Goal: Task Accomplishment & Management: Complete application form

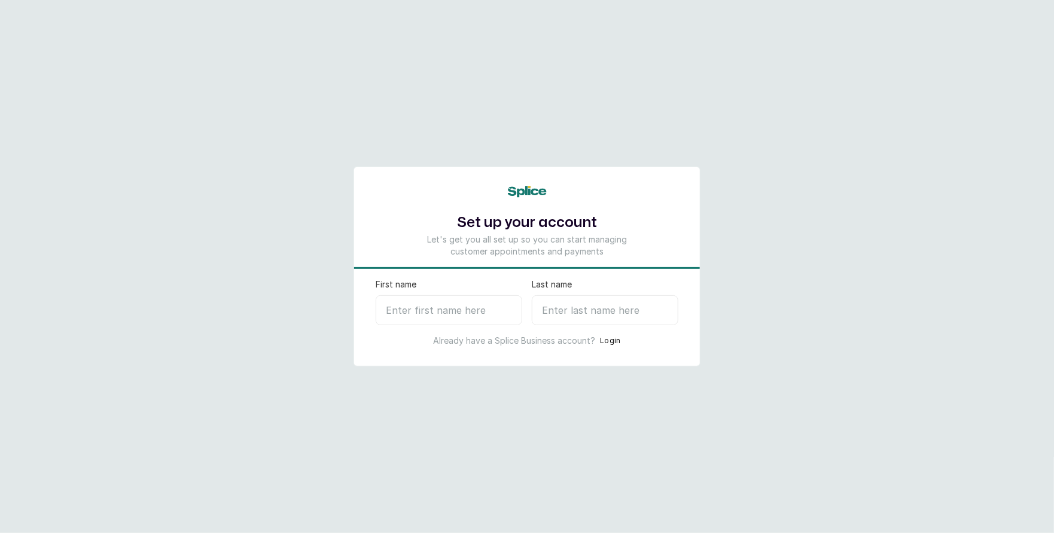
click at [439, 305] on input "First name" at bounding box center [449, 310] width 147 height 30
type input "T"
type input "[PERSON_NAME]"
click at [595, 306] on input "Last name" at bounding box center [605, 310] width 147 height 30
type input "S"
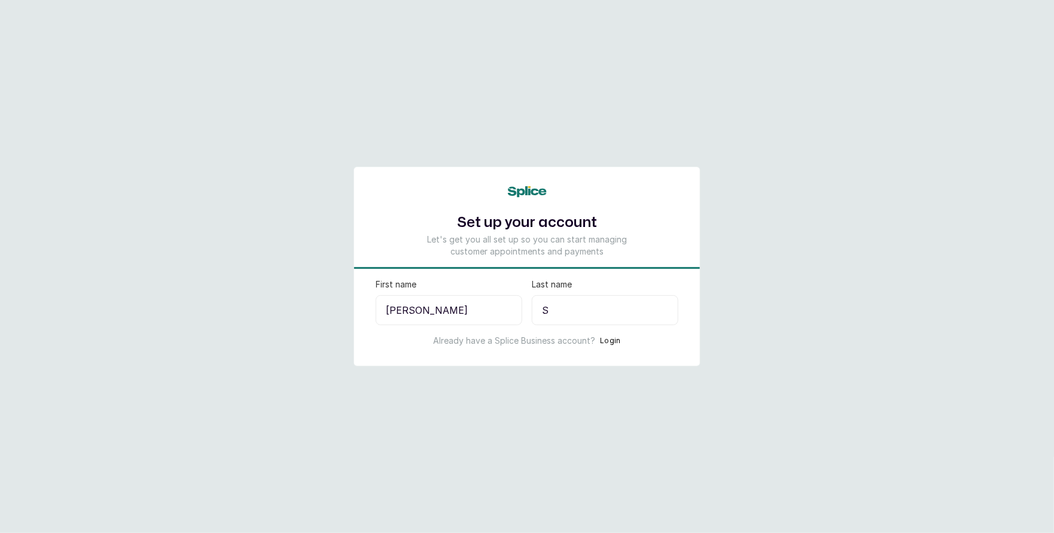
select select "NG"
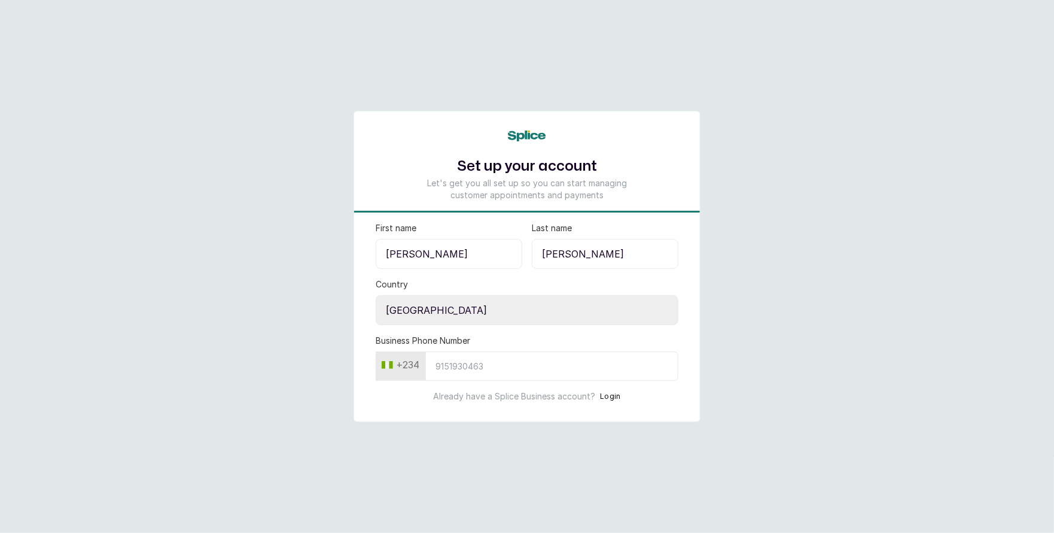
type input "[PERSON_NAME]"
click at [501, 370] on input "Business Phone Number" at bounding box center [551, 365] width 253 height 29
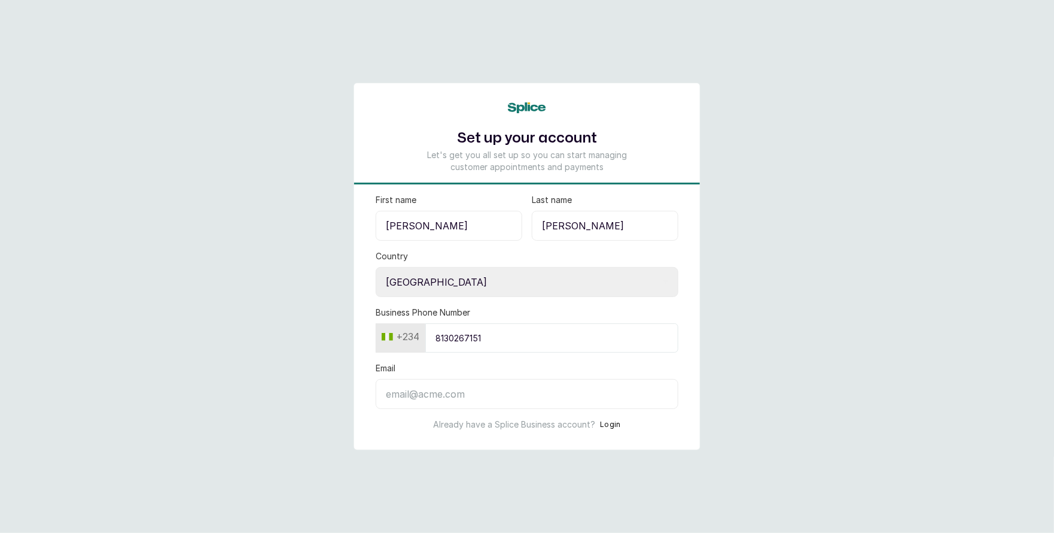
type input "8130267151"
click at [482, 399] on input "Email" at bounding box center [527, 394] width 303 height 30
type input "temitopedeborah1234@gmail.com"
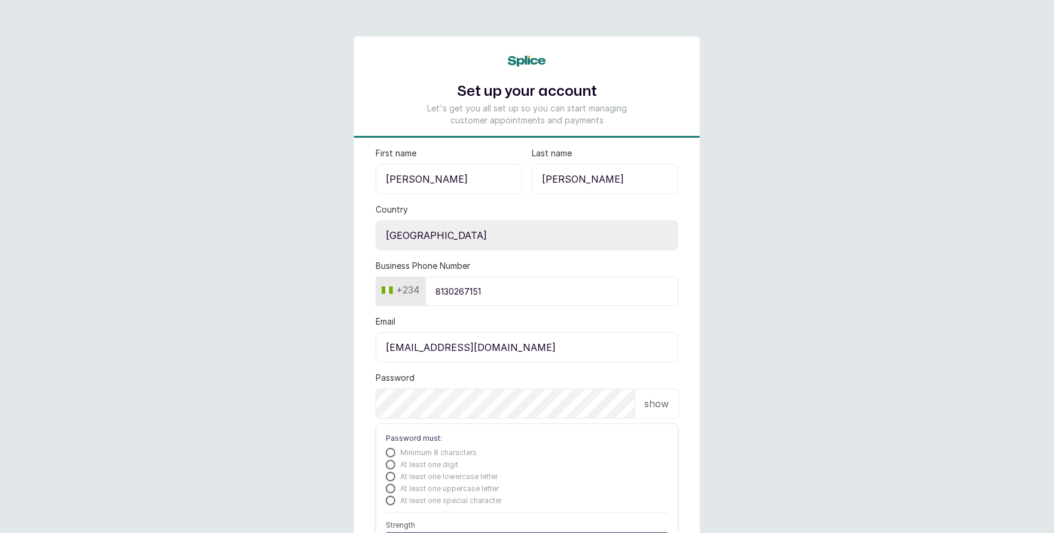
scroll to position [87, 0]
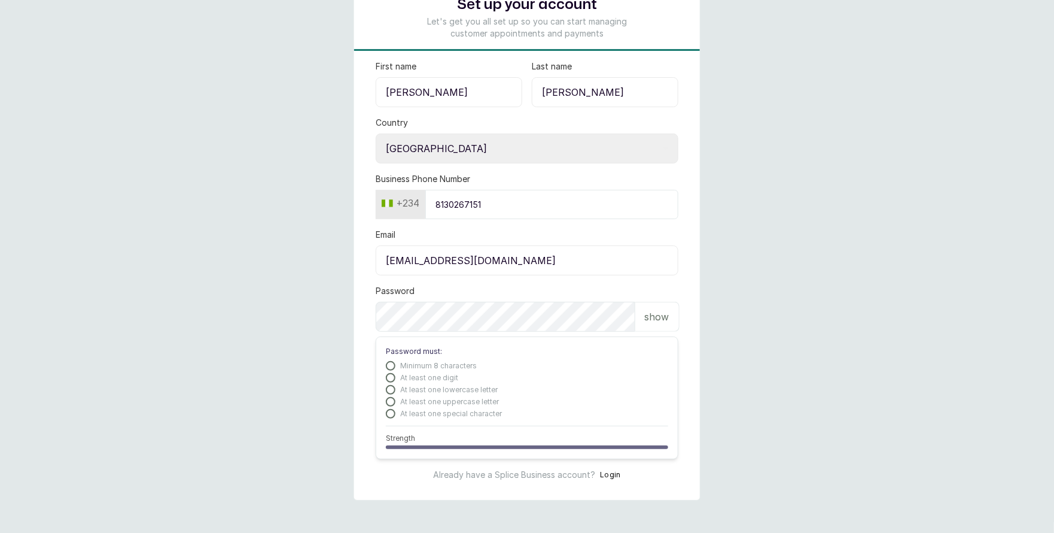
click at [652, 314] on p "show" at bounding box center [657, 316] width 25 height 14
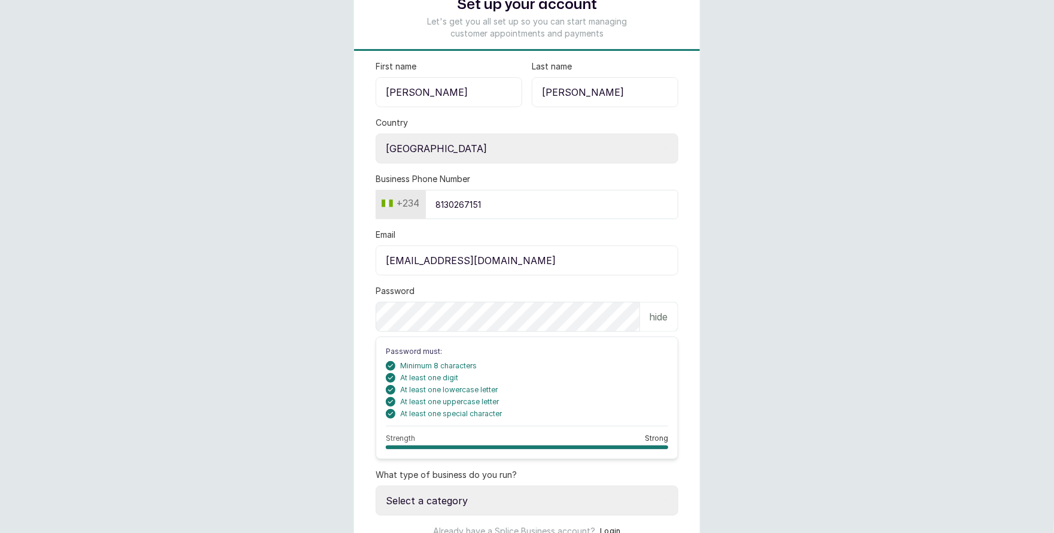
scroll to position [142, 0]
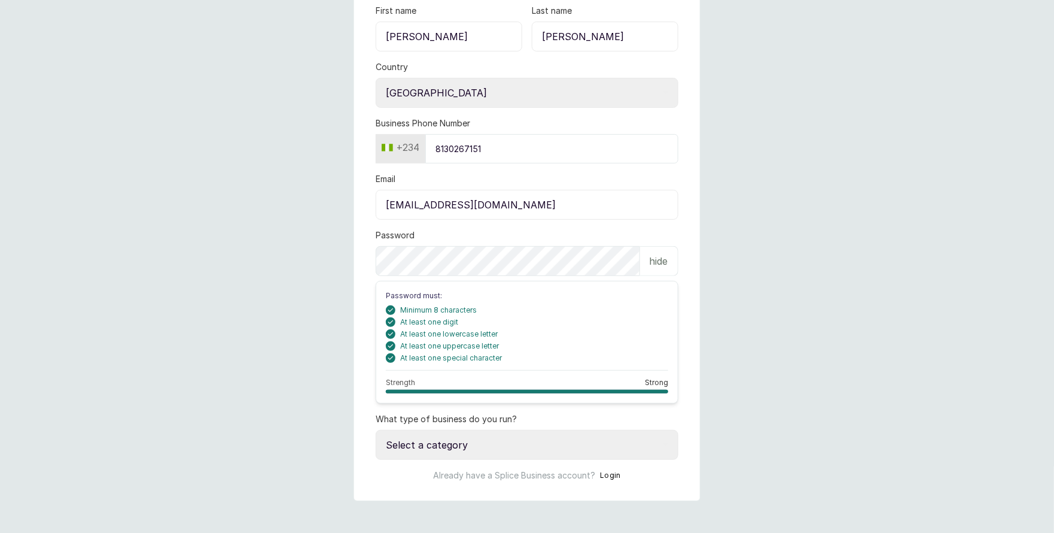
click at [467, 434] on select "Select a category I have more than one location I manage a team of beauty profe…" at bounding box center [527, 445] width 303 height 30
select select "manage_a_team"
click at [376, 430] on select "Select a category I have more than one location I manage a team of beauty profe…" at bounding box center [527, 445] width 303 height 30
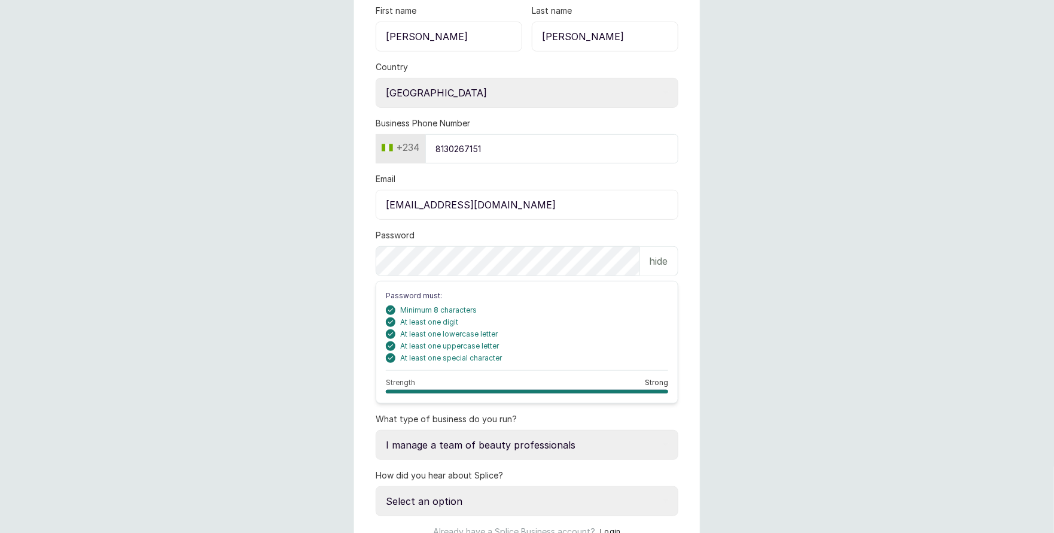
scroll to position [199, 0]
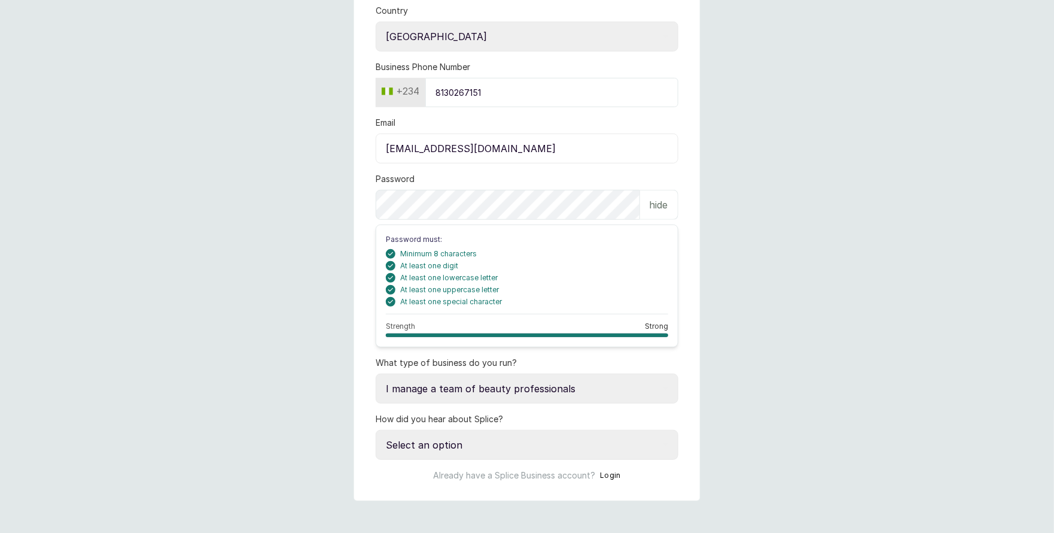
click at [457, 436] on select "Select an option Google search Instagram Facebook LinkedIn Splice Blog I was re…" at bounding box center [527, 445] width 303 height 30
select select "instagram"
click at [376, 430] on select "Select an option Google search Instagram Facebook LinkedIn Splice Blog I was re…" at bounding box center [527, 445] width 303 height 30
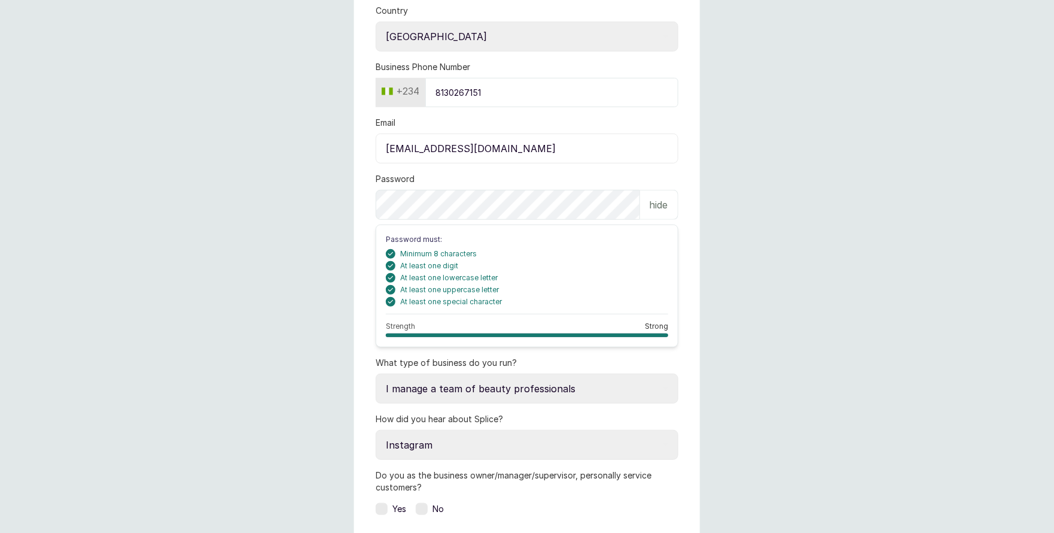
scroll to position [333, 0]
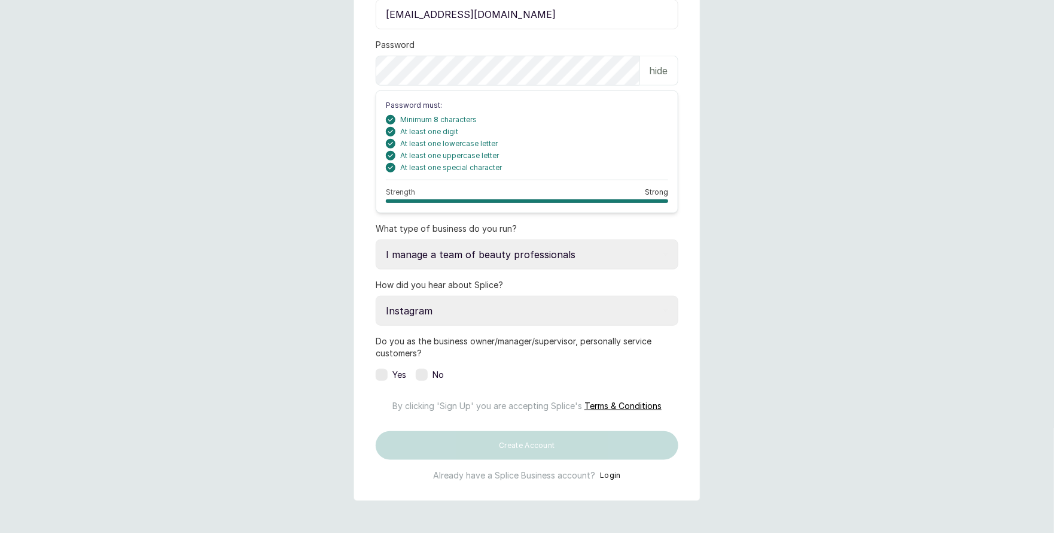
click at [382, 375] on label at bounding box center [382, 375] width 12 height 12
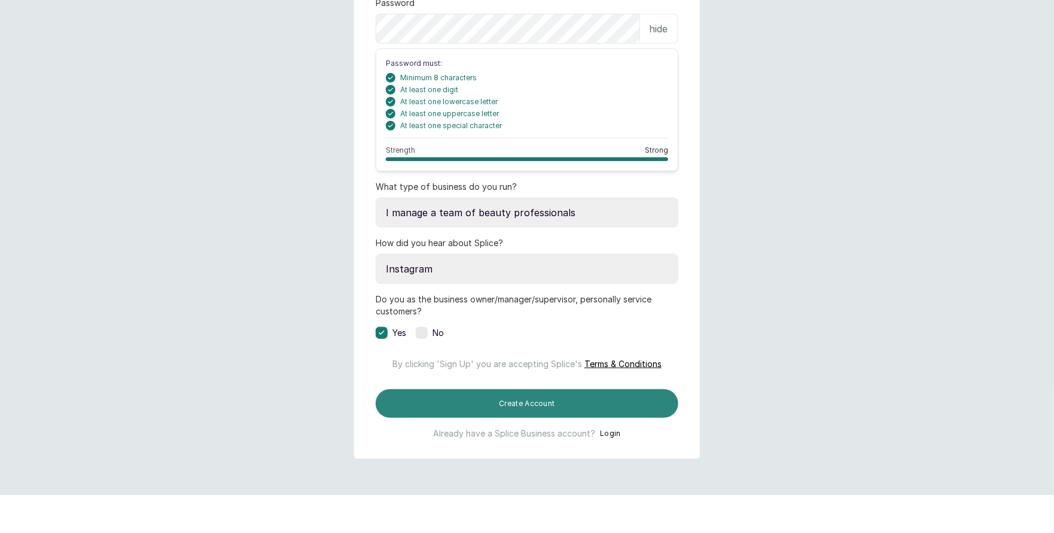
click at [533, 418] on button "Create Account" at bounding box center [527, 403] width 303 height 29
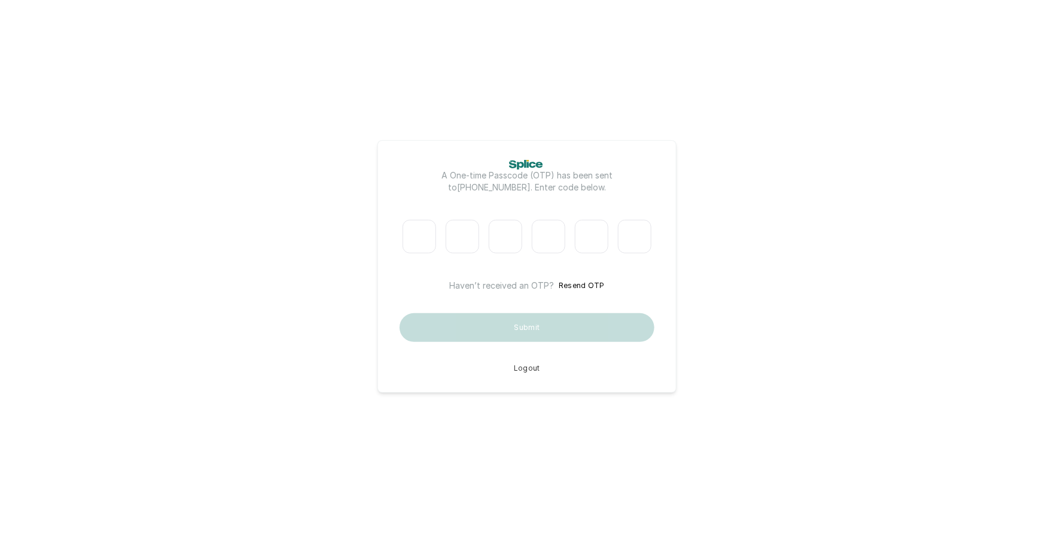
click at [430, 242] on input "Please enter verification code. Digit 1" at bounding box center [420, 237] width 34 height 34
type input "4"
type input "0"
type input "1"
type input "8"
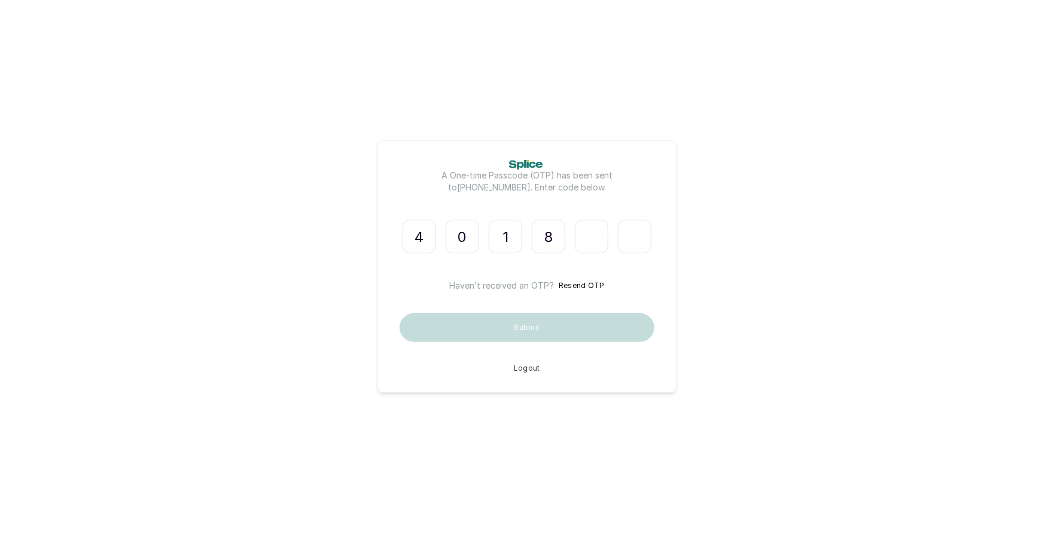
type input "6"
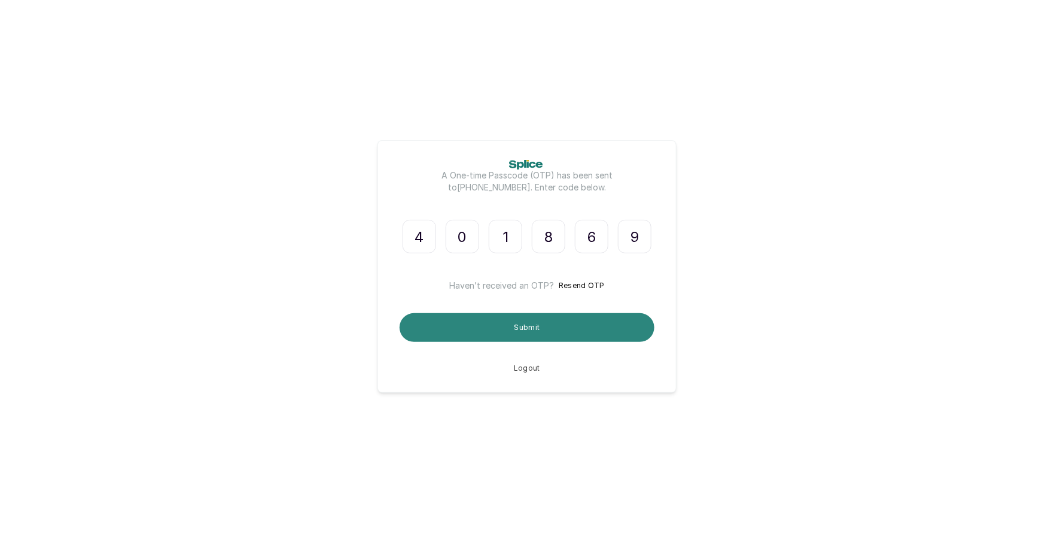
type input "9"
click at [530, 330] on button "Submit" at bounding box center [527, 327] width 255 height 29
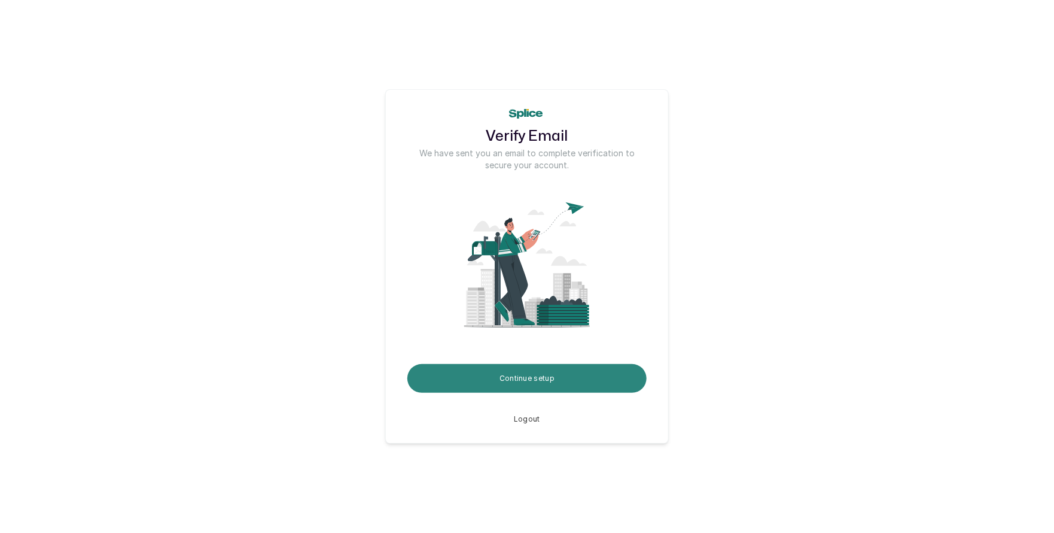
click at [539, 378] on button "Continue setup" at bounding box center [526, 378] width 239 height 29
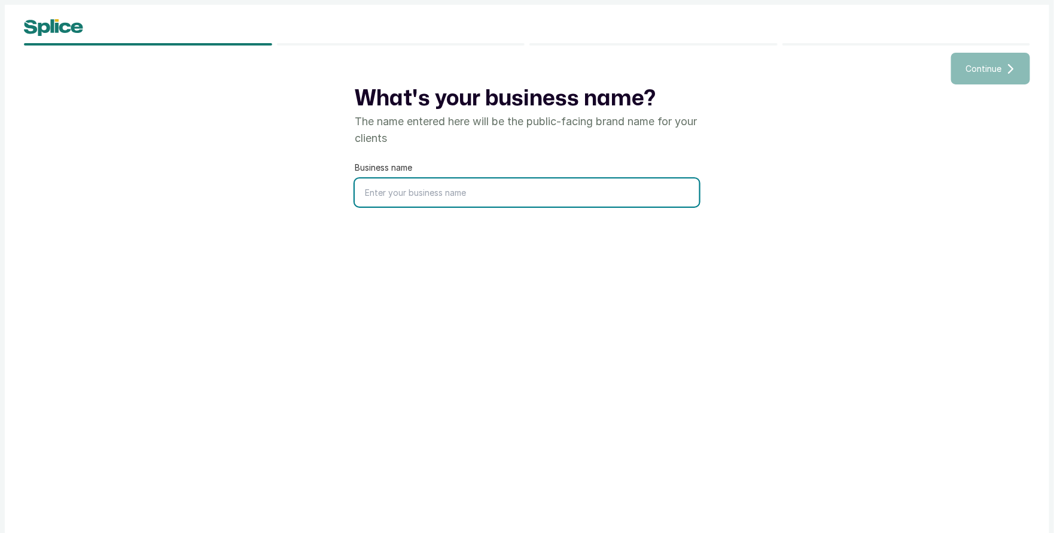
click at [398, 191] on input "text" at bounding box center [527, 192] width 345 height 28
type input "Noah Beauty Salon and Spa"
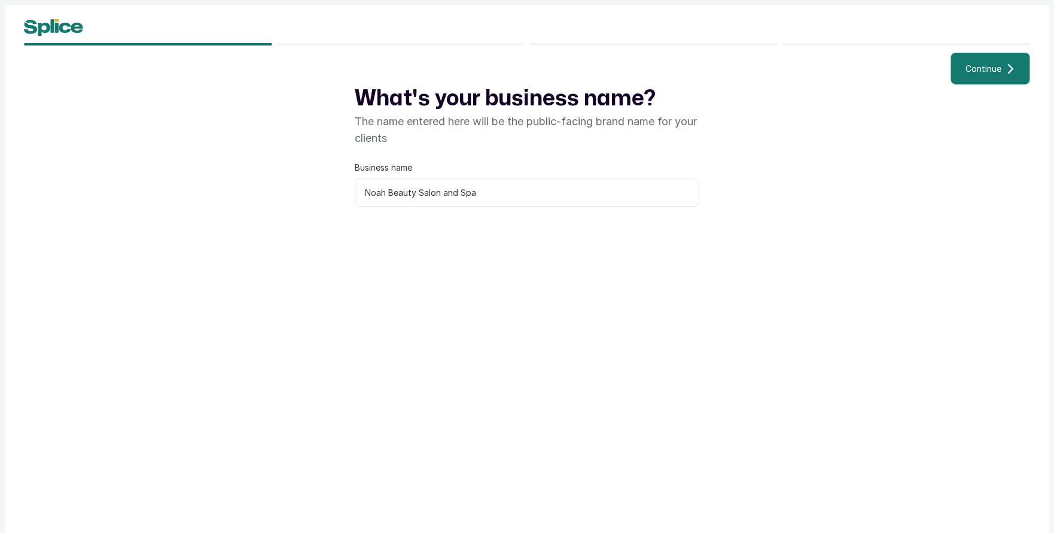
click at [991, 80] on button "Continue" at bounding box center [990, 69] width 79 height 32
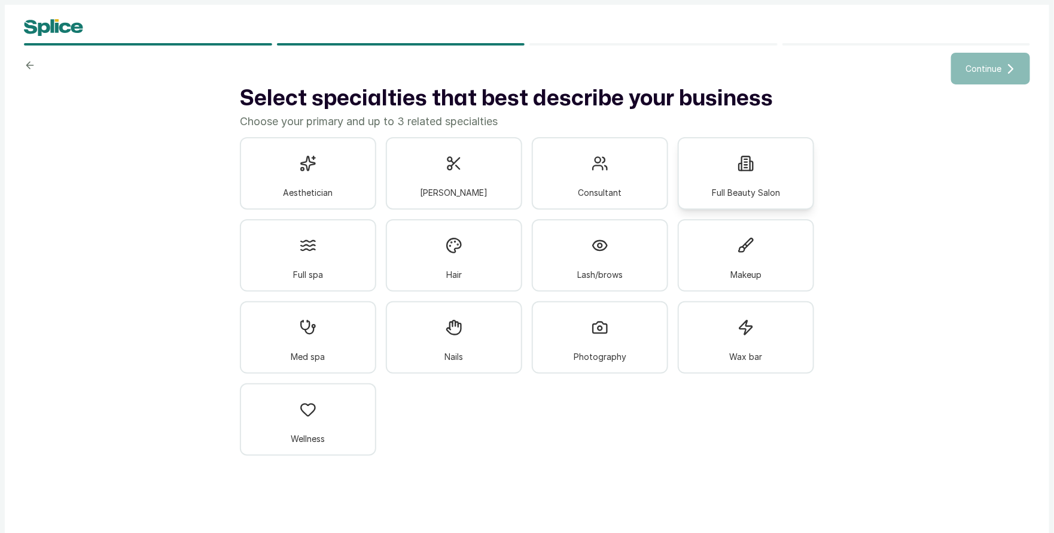
click at [708, 197] on div "Full Beauty Salon" at bounding box center [746, 173] width 136 height 72
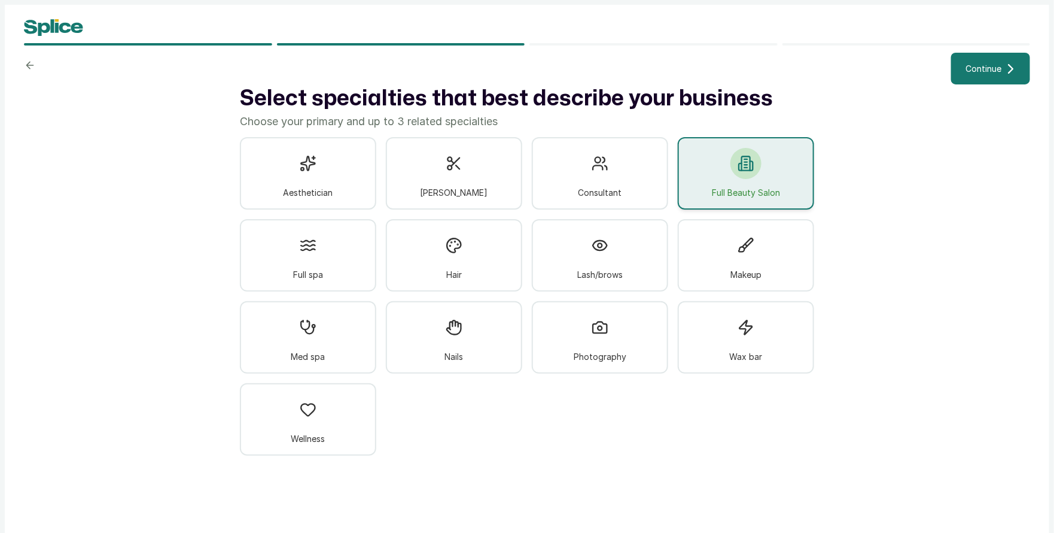
click at [978, 71] on span "Continue" at bounding box center [984, 68] width 36 height 13
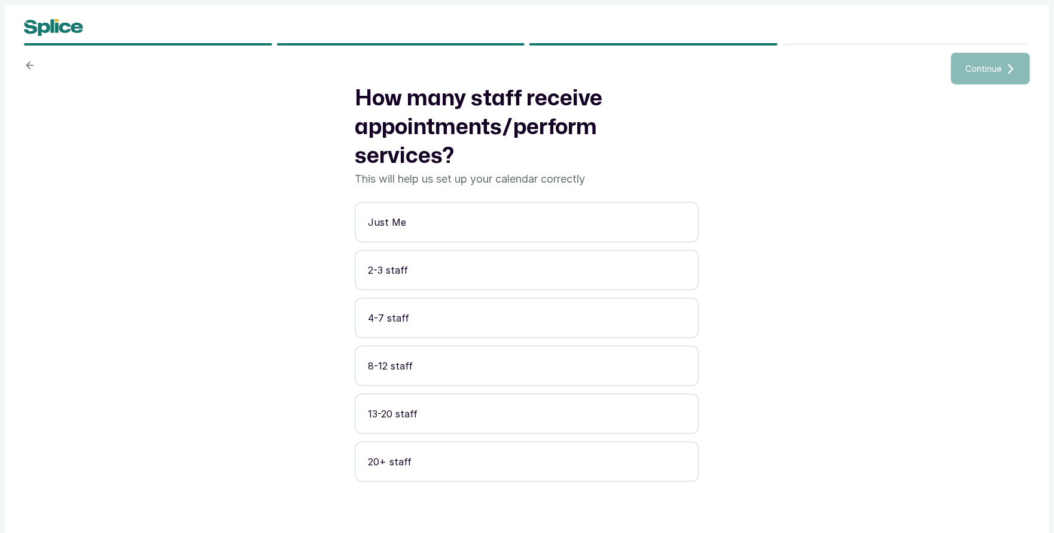
click at [444, 269] on p "2-3 staff" at bounding box center [527, 270] width 318 height 14
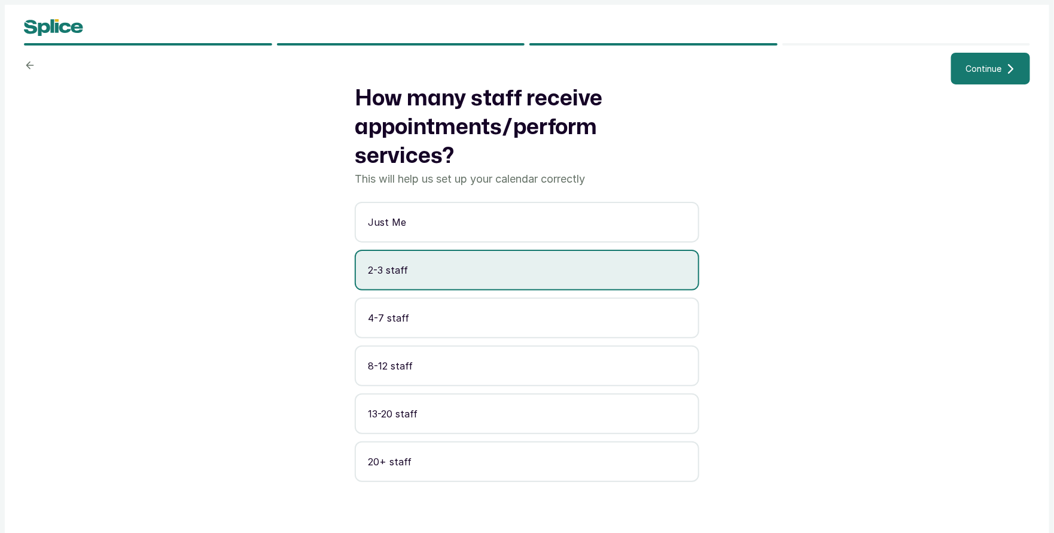
click at [991, 50] on div "Continue How many staff receive appointments/perform services? This will help u…" at bounding box center [527, 271] width 1045 height 533
click at [980, 68] on span "Continue" at bounding box center [984, 68] width 36 height 13
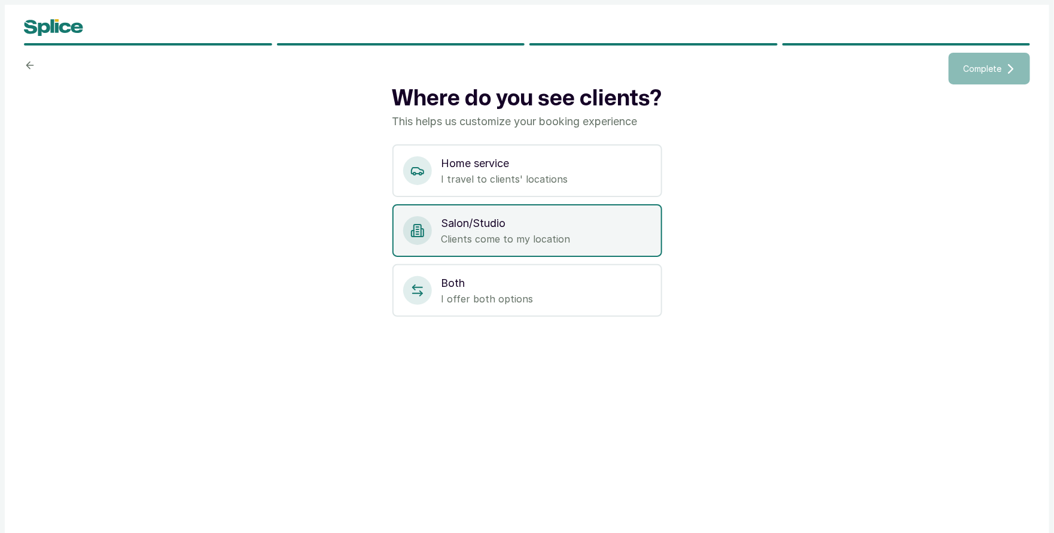
click at [495, 234] on p "Clients come to my location" at bounding box center [547, 239] width 210 height 14
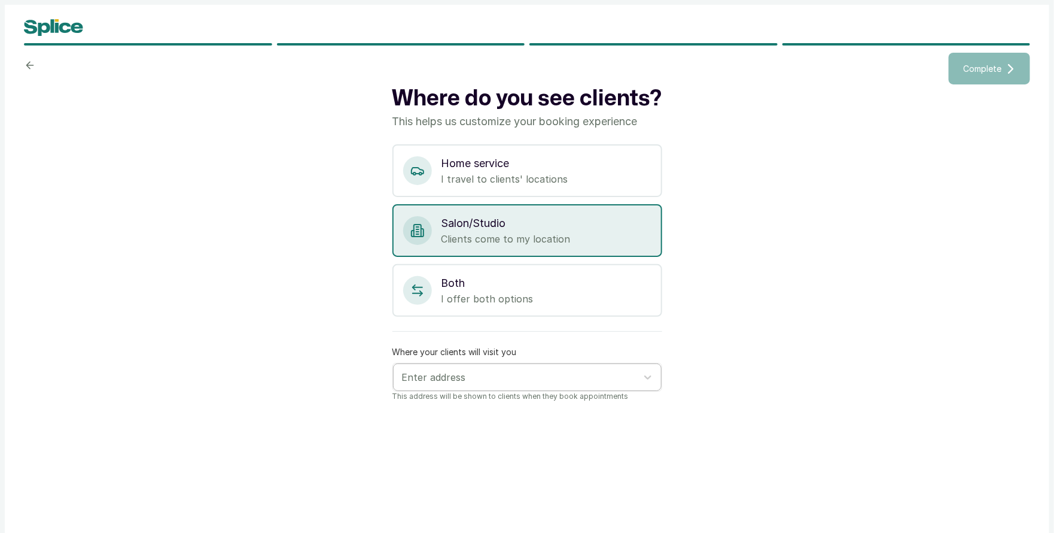
click at [460, 391] on p "This address will be shown to clients when they book appointments" at bounding box center [528, 396] width 270 height 10
click at [457, 379] on div at bounding box center [516, 377] width 229 height 16
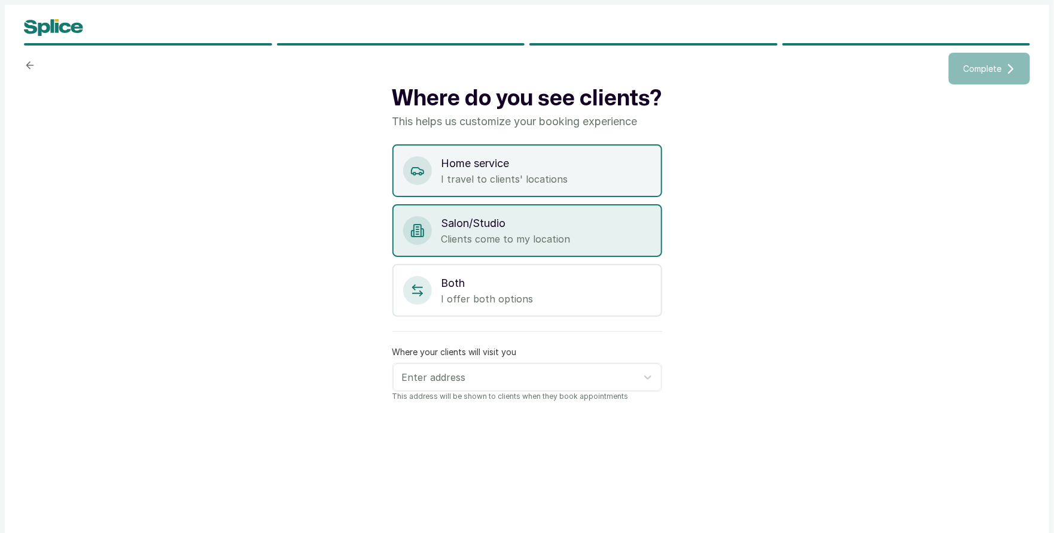
click at [482, 184] on p "I travel to clients' locations" at bounding box center [547, 179] width 210 height 14
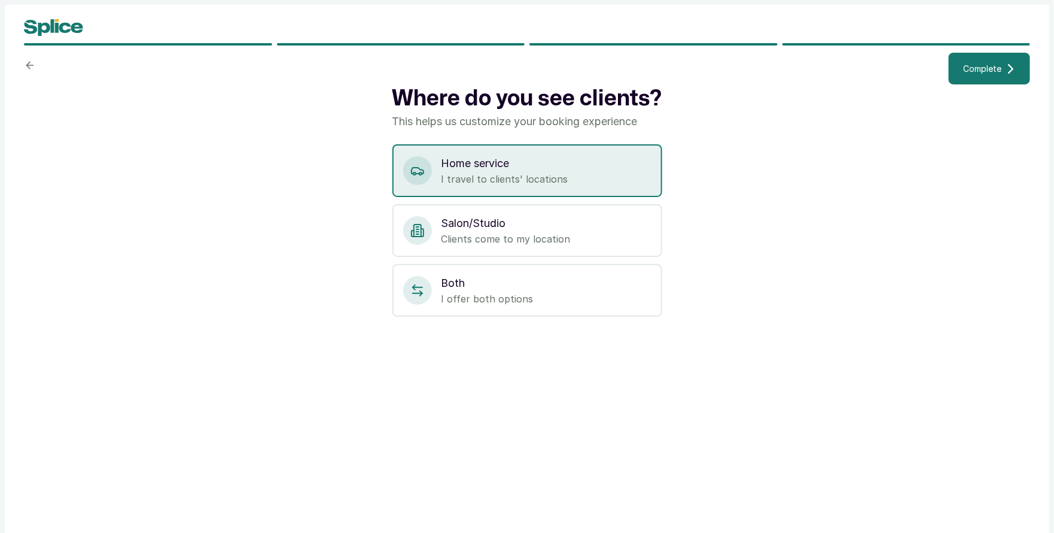
click at [984, 62] on button "Complete" at bounding box center [989, 69] width 81 height 32
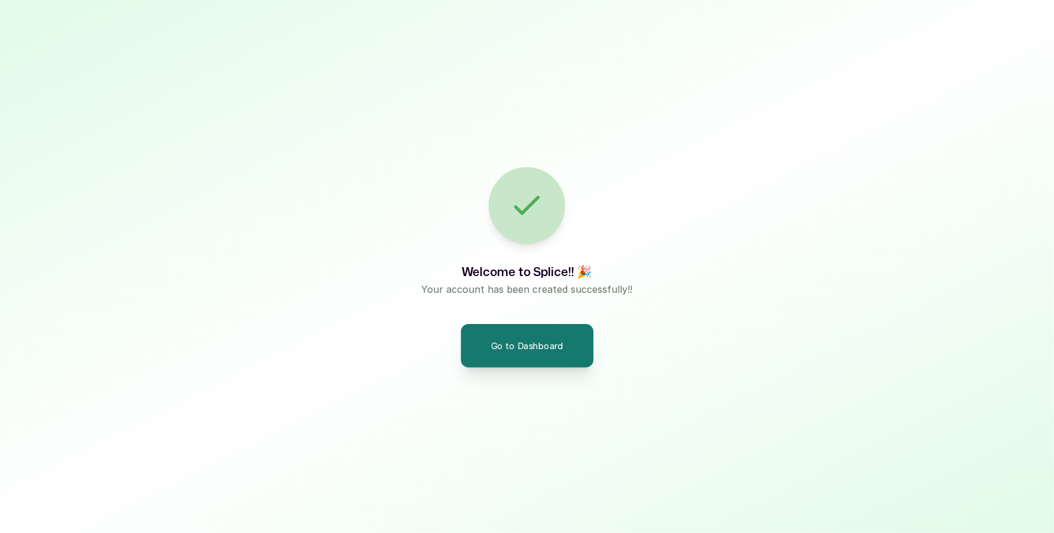
click at [528, 352] on button "Go to Dashboard" at bounding box center [527, 345] width 133 height 43
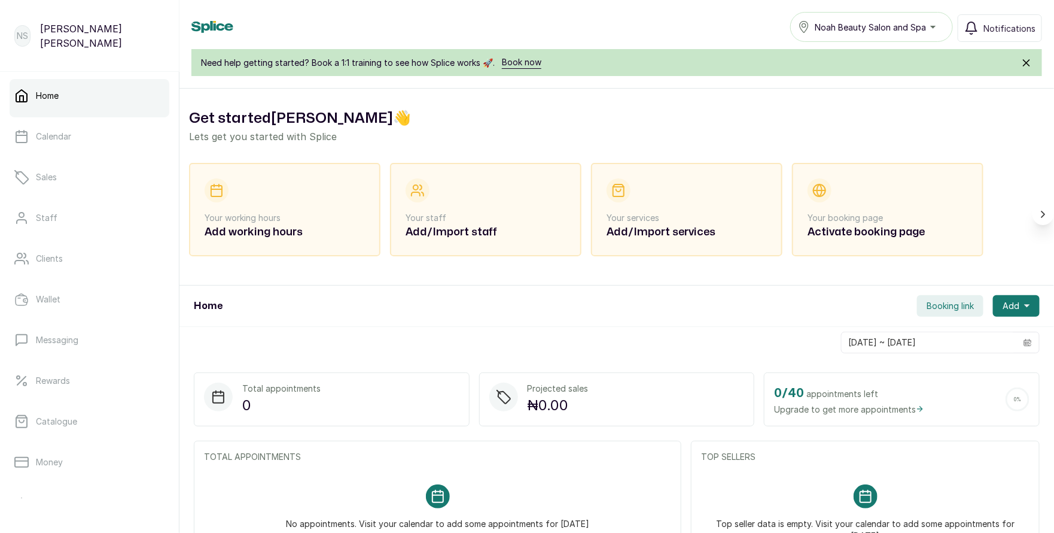
click at [1041, 214] on icon "Scroll right" at bounding box center [1044, 214] width 12 height 12
